Goal: Transaction & Acquisition: Book appointment/travel/reservation

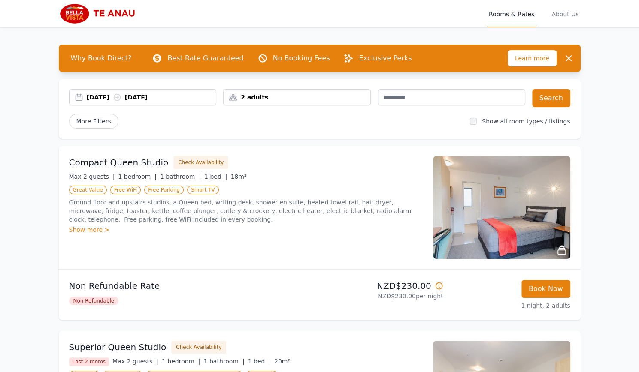
click at [106, 99] on div "[DATE] [DATE]" at bounding box center [152, 97] width 130 height 9
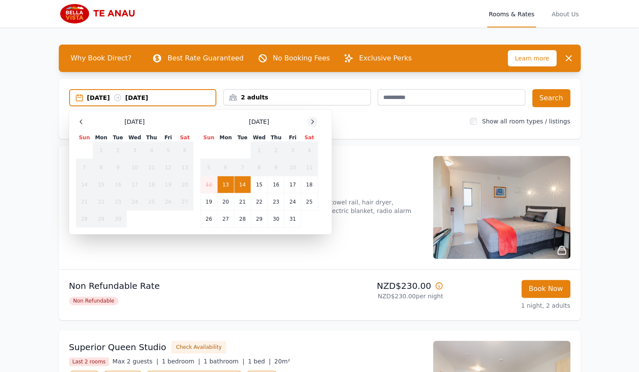
click at [310, 119] on icon at bounding box center [312, 121] width 7 height 7
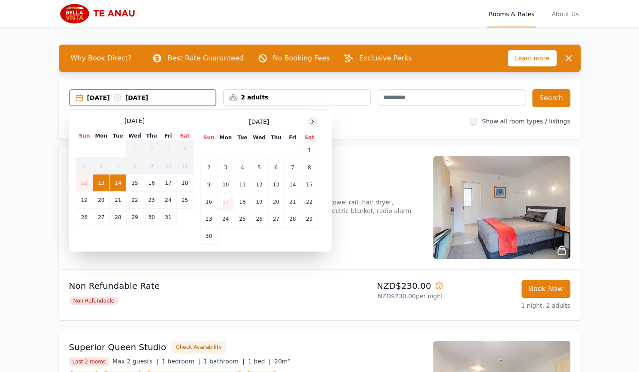
click at [310, 119] on icon at bounding box center [312, 121] width 7 height 7
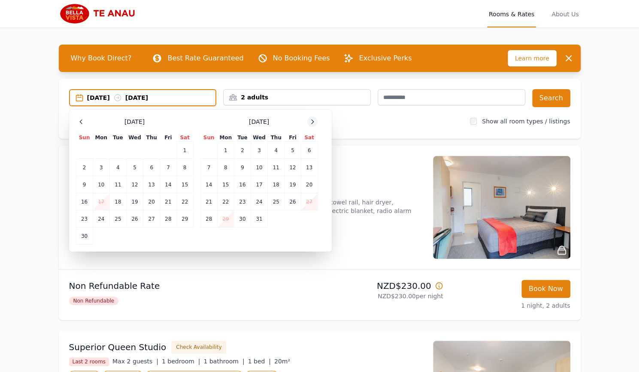
click at [310, 119] on icon at bounding box center [312, 121] width 7 height 7
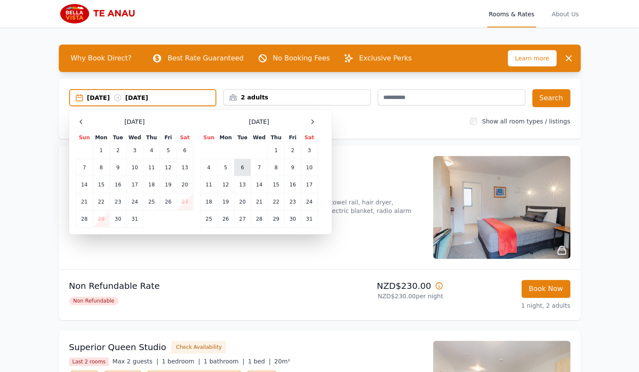
click at [247, 170] on td "6" at bounding box center [242, 167] width 17 height 17
click at [274, 166] on td "8" at bounding box center [276, 167] width 17 height 17
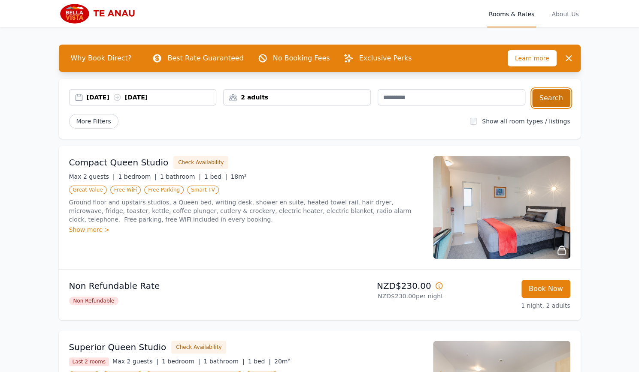
click at [549, 102] on button "Search" at bounding box center [551, 98] width 38 height 18
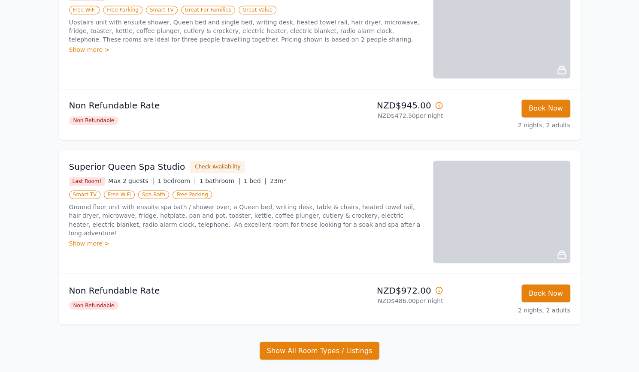
scroll to position [838, 0]
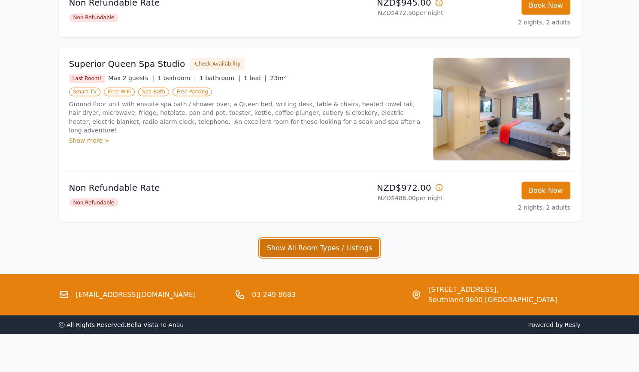
click at [300, 248] on button "Show All Room Types / Listings" at bounding box center [319, 248] width 120 height 18
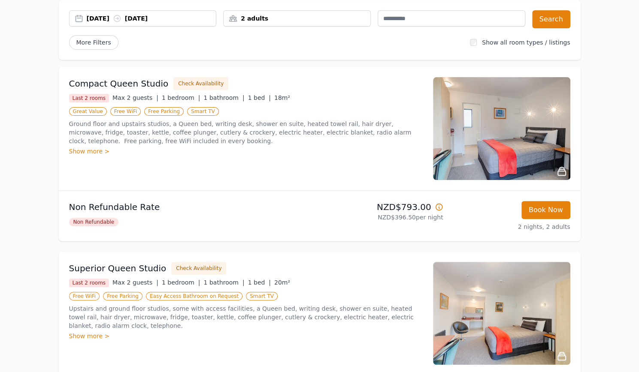
scroll to position [0, 0]
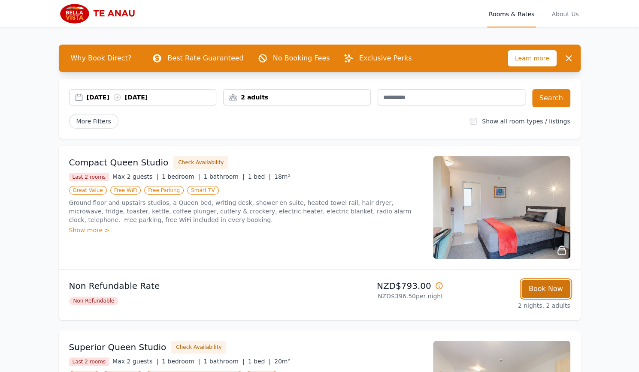
click at [552, 283] on button "Book Now" at bounding box center [545, 289] width 49 height 18
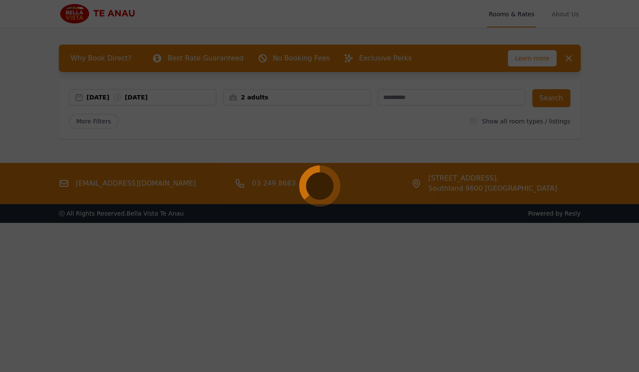
select select "**"
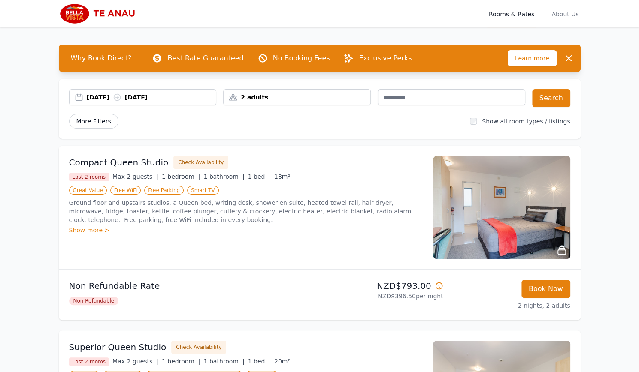
click at [96, 118] on span "More Filters" at bounding box center [93, 121] width 49 height 15
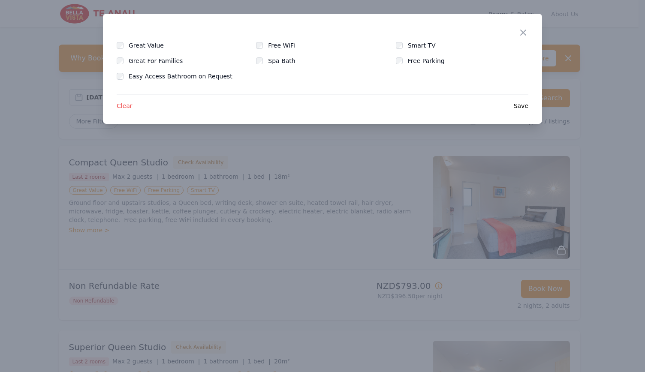
click at [129, 108] on span "Clear" at bounding box center [125, 106] width 16 height 9
